Goal: Task Accomplishment & Management: Manage account settings

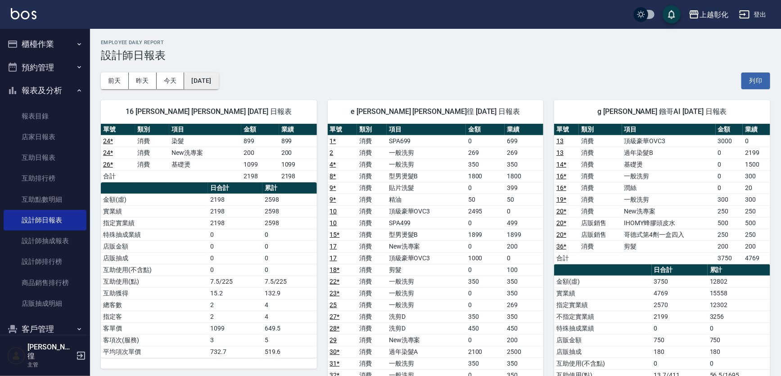
click at [212, 81] on button "[DATE]" at bounding box center [201, 80] width 34 height 17
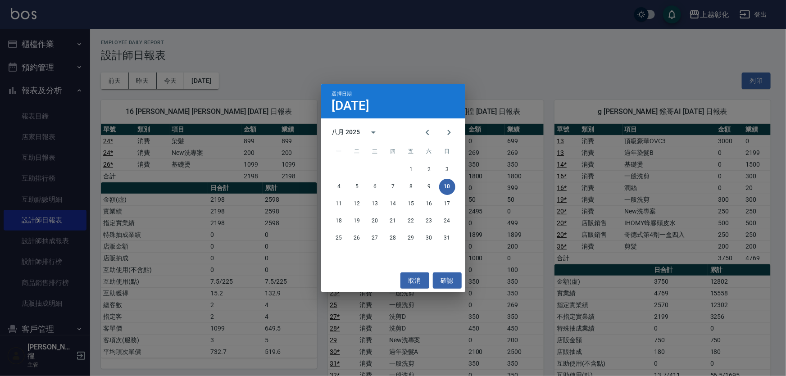
click at [317, 56] on div "選擇日期 [DATE] 八月 2025 一 二 三 四 五 六 日 1 2 3 4 5 6 7 8 9 10 11 12 13 14 15 16 17 18 …" at bounding box center [393, 188] width 786 height 376
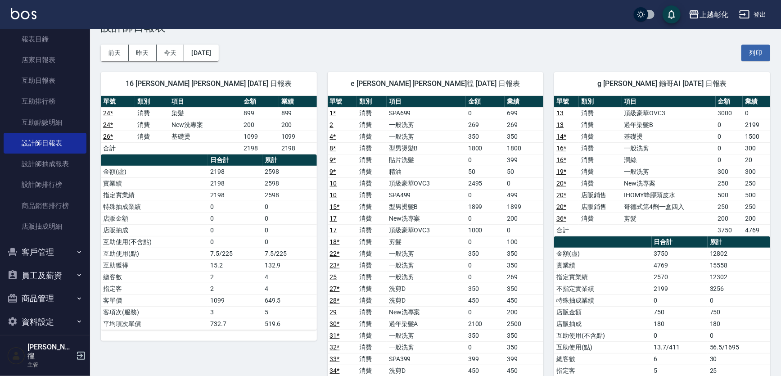
scroll to position [41, 0]
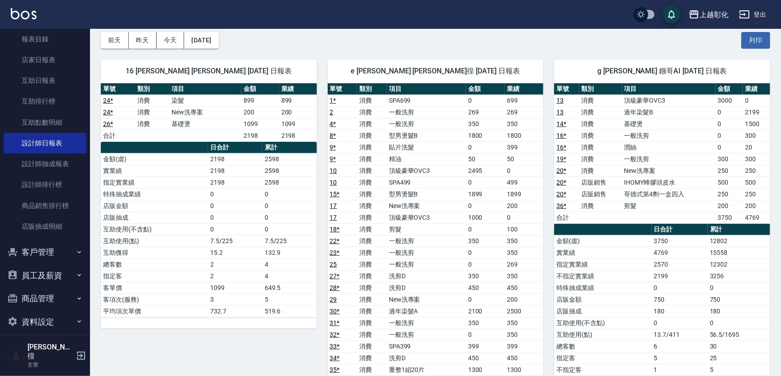
click at [31, 249] on button "客戶管理" at bounding box center [45, 251] width 83 height 23
click at [41, 282] on link "客戶列表" at bounding box center [45, 277] width 83 height 21
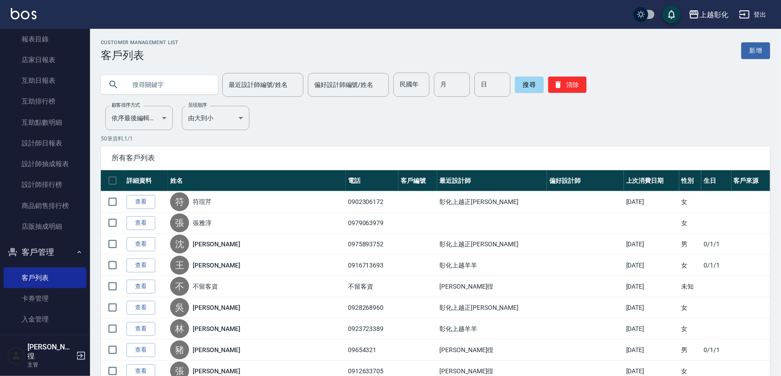
click at [176, 88] on input "text" at bounding box center [168, 84] width 85 height 24
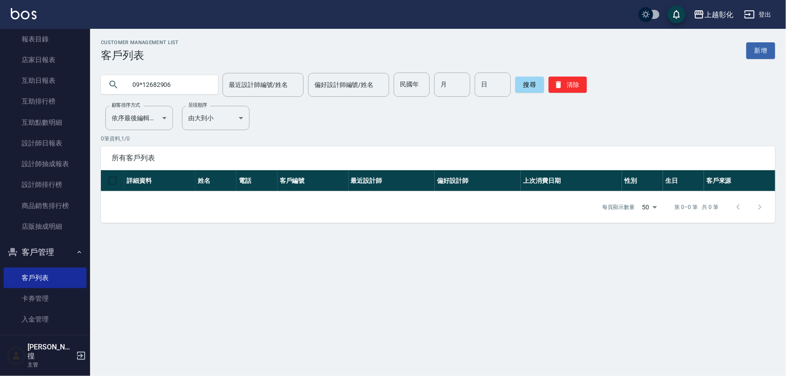
click at [145, 85] on input "09*12682906" at bounding box center [168, 84] width 85 height 24
click at [194, 88] on input "0912682906" at bounding box center [168, 84] width 85 height 24
type input "0912682906"
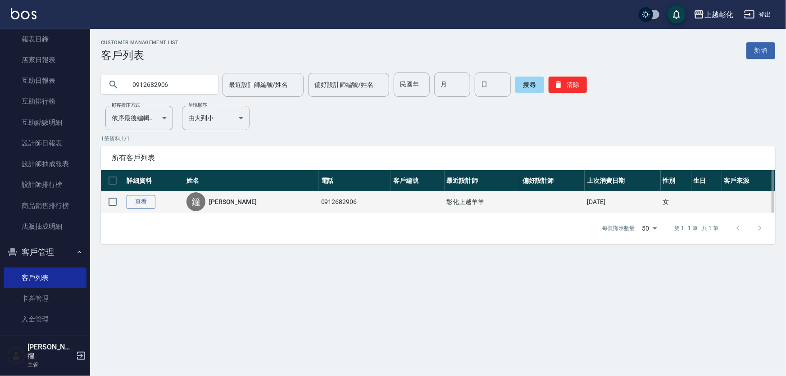
click at [139, 208] on link "查看" at bounding box center [140, 202] width 29 height 14
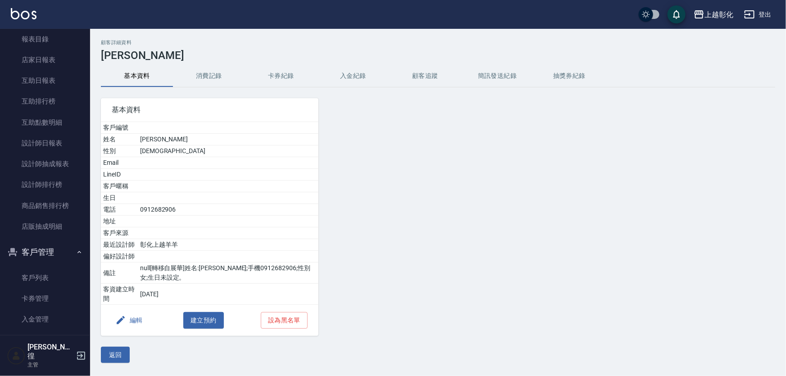
click at [350, 73] on button "入金紀錄" at bounding box center [353, 76] width 72 height 22
